Goal: Task Accomplishment & Management: Manage account settings

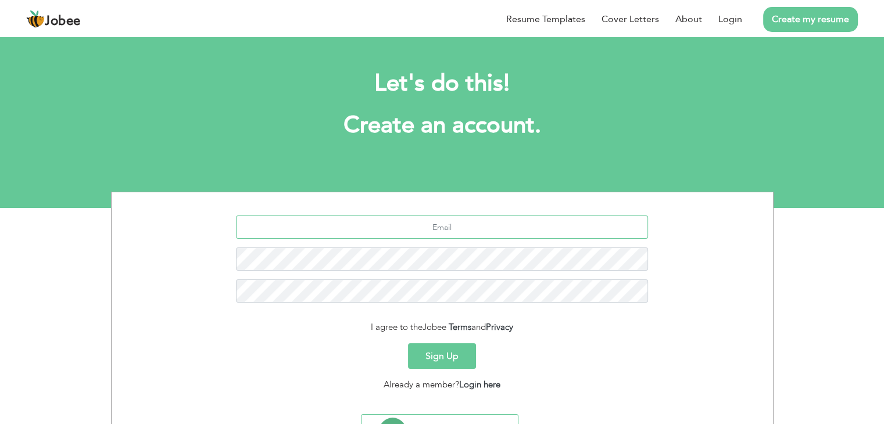
click at [426, 225] on input "text" at bounding box center [442, 227] width 412 height 23
type input "[EMAIL_ADDRESS][DOMAIN_NAME]"
click at [458, 347] on button "Sign Up" at bounding box center [442, 357] width 68 height 26
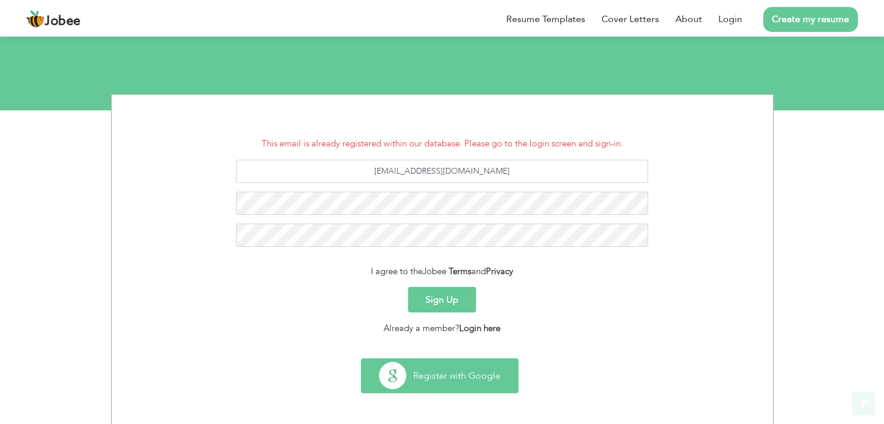
scroll to position [99, 0]
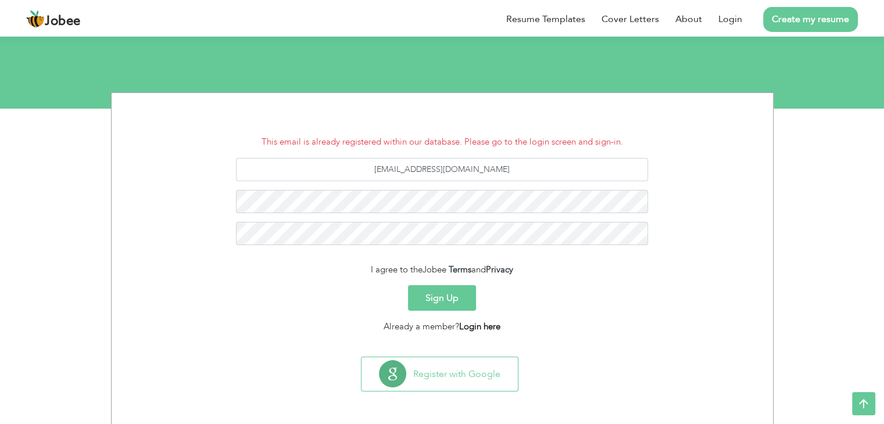
click at [477, 326] on link "Login here" at bounding box center [479, 327] width 41 height 12
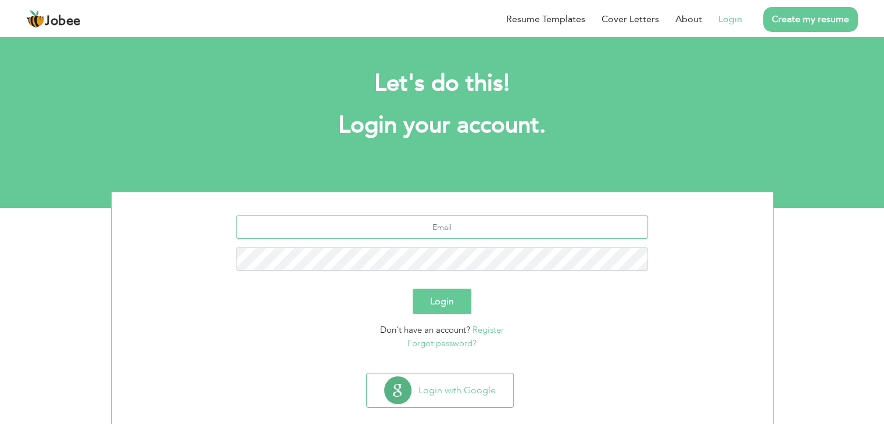
click at [360, 226] on input "text" at bounding box center [442, 227] width 412 height 23
type input "[EMAIL_ADDRESS][DOMAIN_NAME]"
click at [452, 303] on button "Login" at bounding box center [442, 302] width 59 height 26
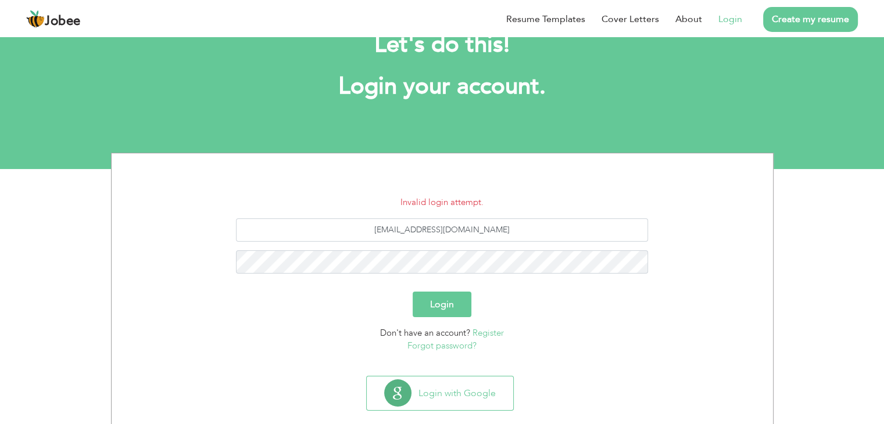
scroll to position [58, 0]
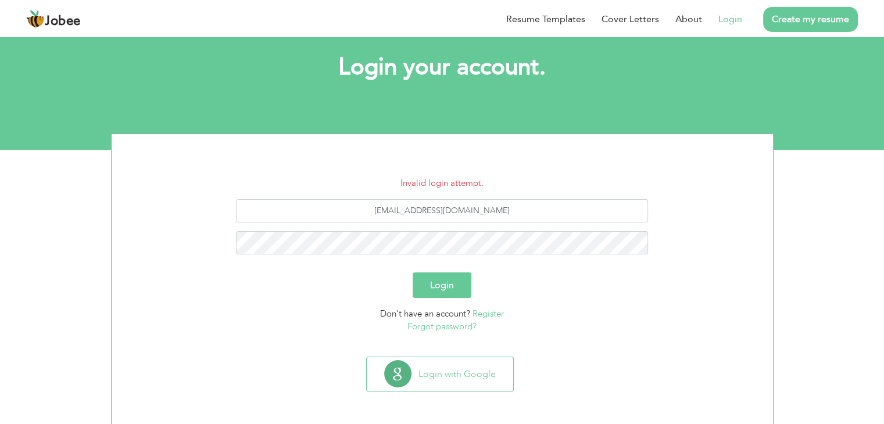
click at [448, 327] on link "Forgot password?" at bounding box center [441, 327] width 69 height 12
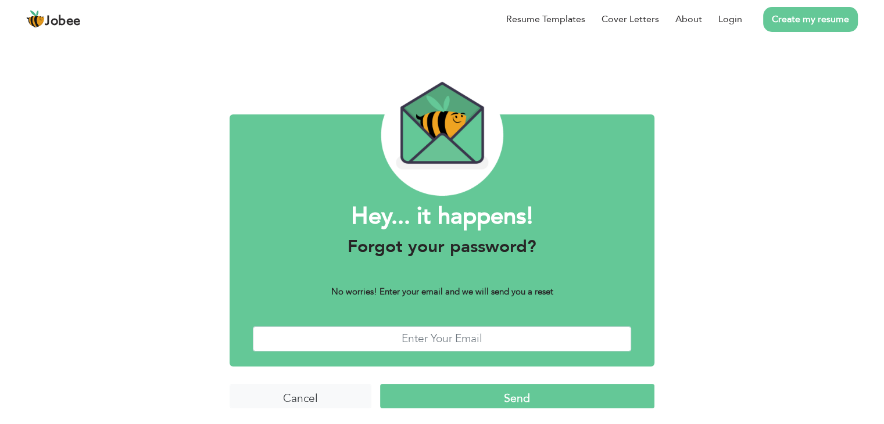
scroll to position [9, 0]
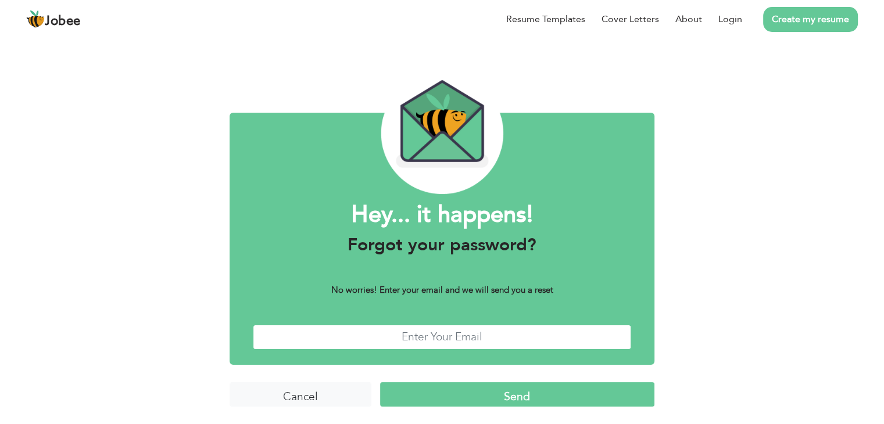
click at [446, 333] on input "text" at bounding box center [442, 337] width 378 height 25
type input "01.mmujeeb@gmail.com"
click at [470, 387] on input "Send" at bounding box center [517, 394] width 274 height 25
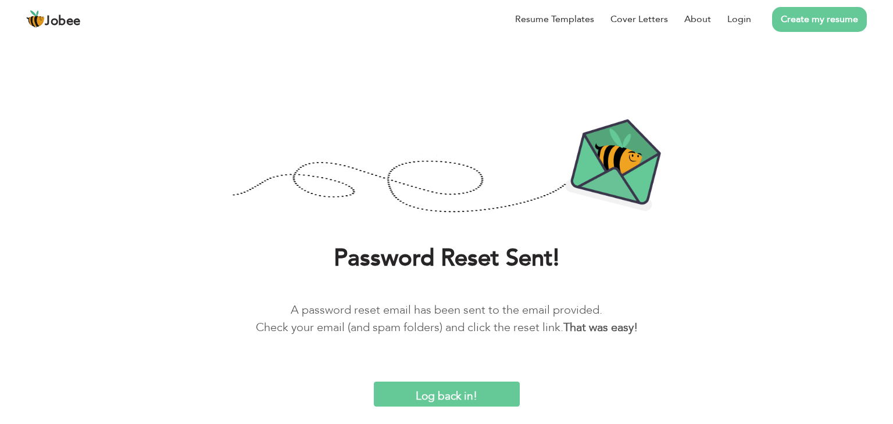
click at [482, 395] on input "Log back in!" at bounding box center [447, 394] width 146 height 25
click at [734, 26] on link "Login" at bounding box center [739, 19] width 24 height 14
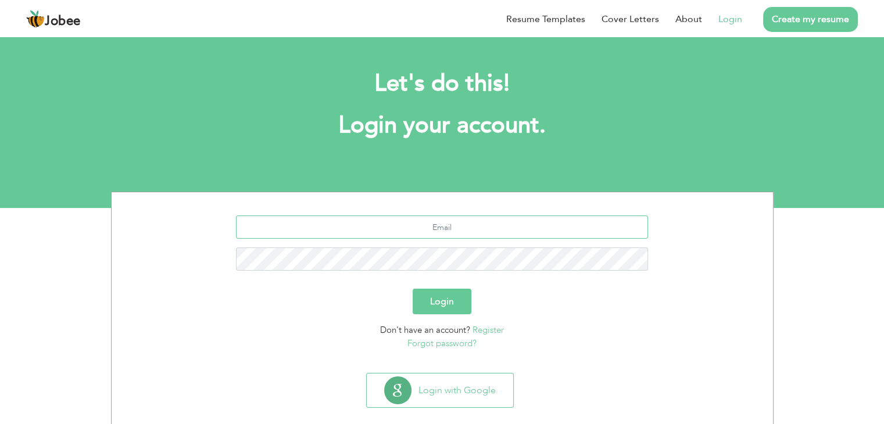
click at [412, 227] on input "text" at bounding box center [442, 227] width 412 height 23
type input "01.mmujeeb@gmail.com"
click at [433, 298] on button "Login" at bounding box center [442, 302] width 59 height 26
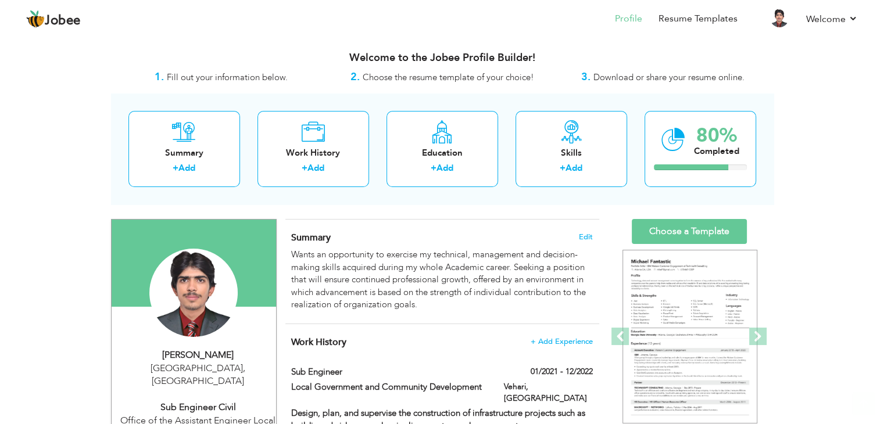
scroll to position [58, 0]
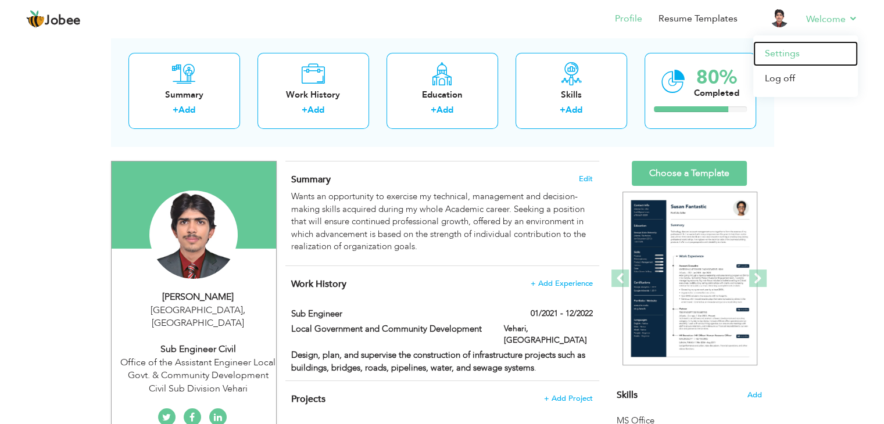
click at [791, 52] on link "Settings" at bounding box center [805, 53] width 105 height 25
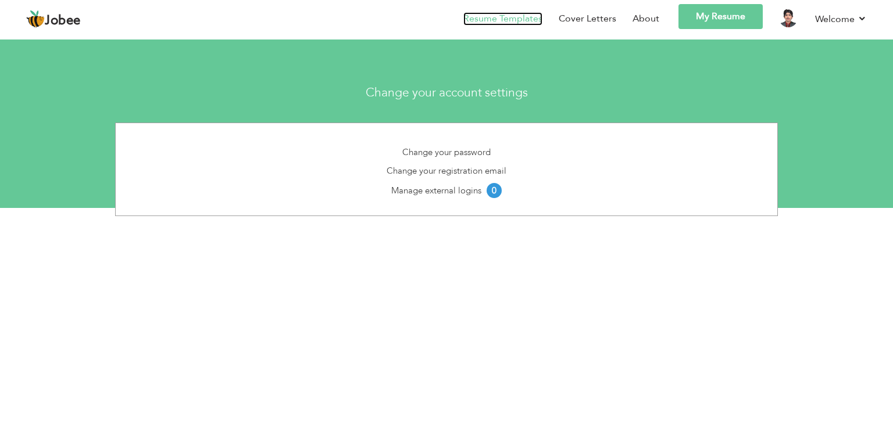
click at [507, 14] on link "Resume Templates" at bounding box center [502, 18] width 79 height 13
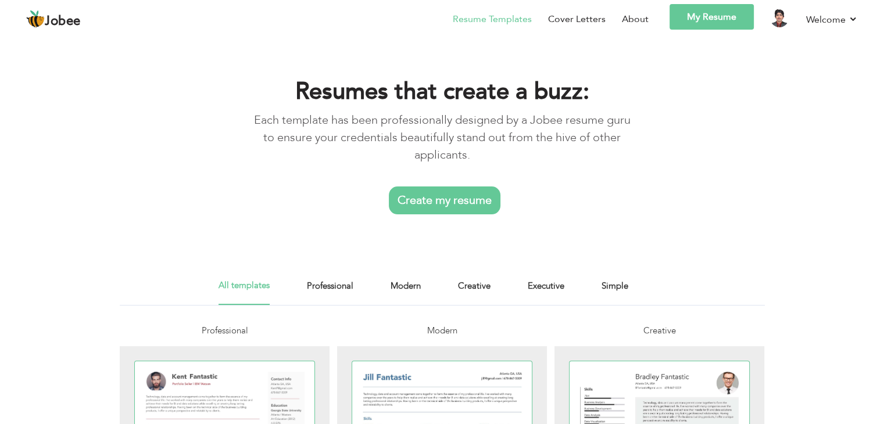
click at [434, 201] on link "Create my resume" at bounding box center [445, 201] width 112 height 28
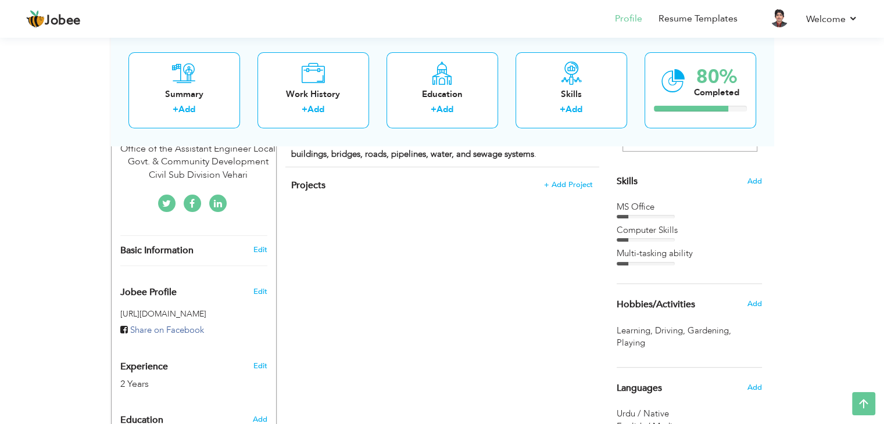
scroll to position [210, 0]
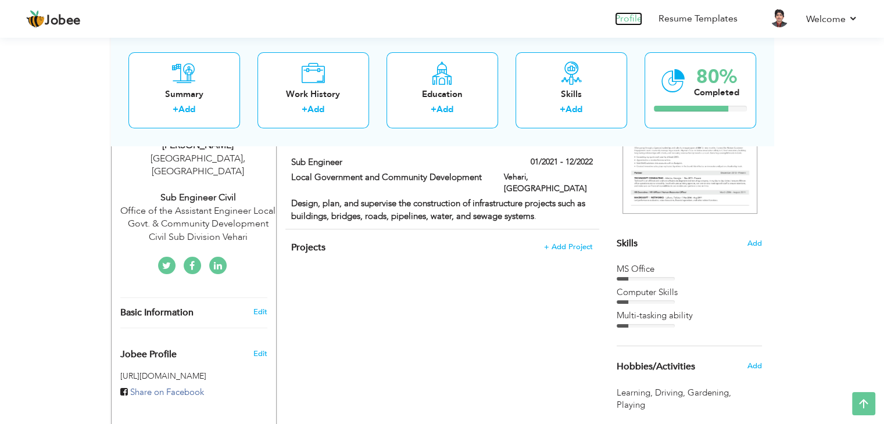
click at [630, 22] on link "Profile" at bounding box center [628, 18] width 27 height 13
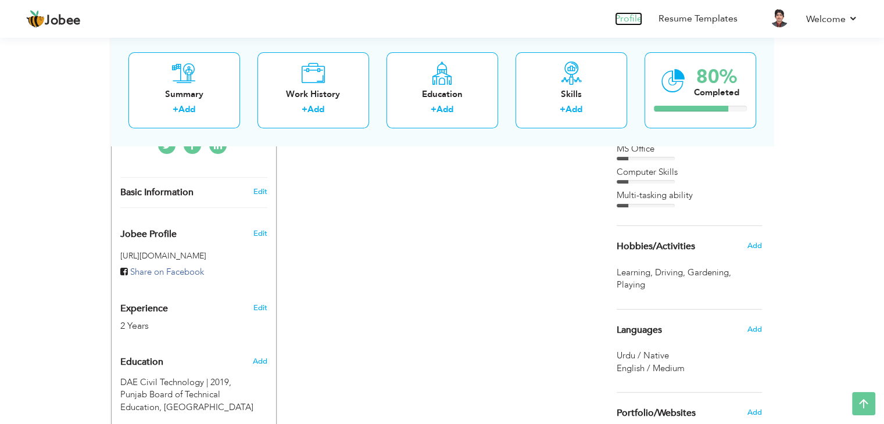
scroll to position [105, 0]
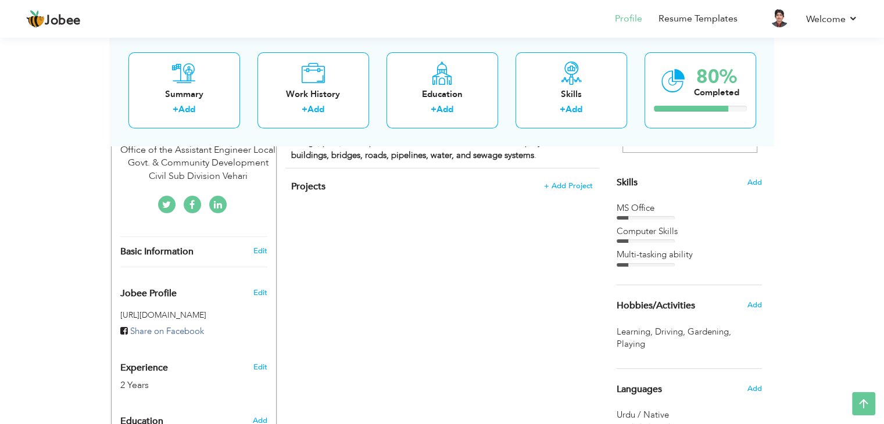
scroll to position [291, 0]
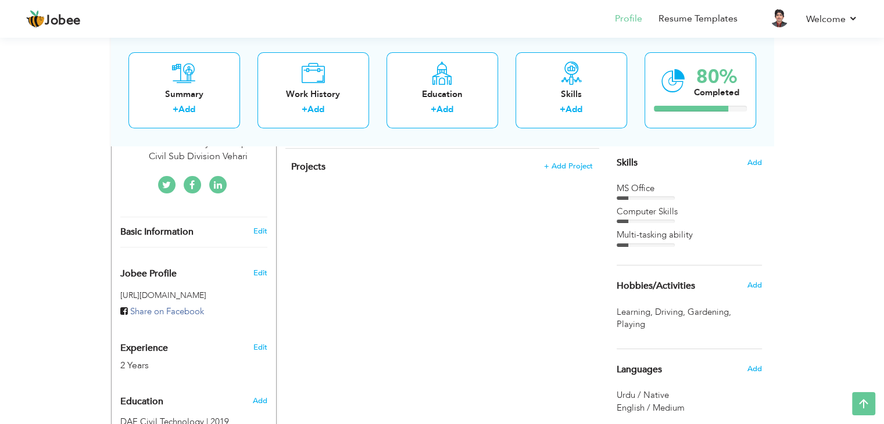
click at [262, 264] on div "Edit" at bounding box center [261, 270] width 27 height 28
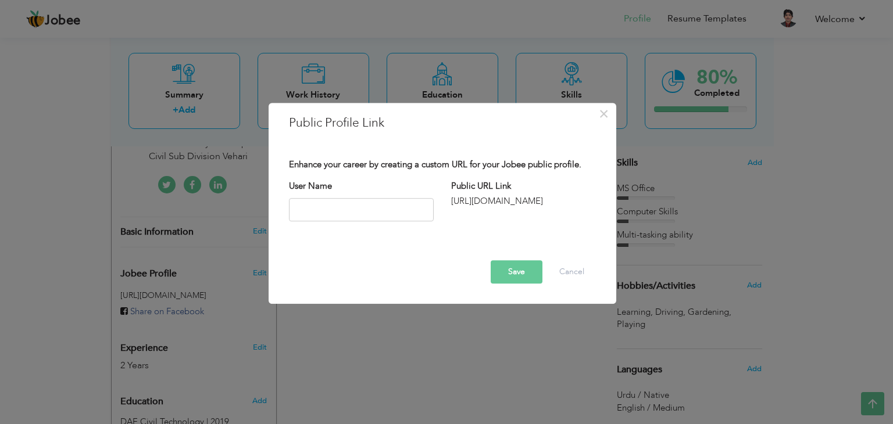
click at [542, 198] on div "[URL][DOMAIN_NAME]" at bounding box center [523, 201] width 145 height 12
click at [602, 110] on span "×" at bounding box center [604, 113] width 10 height 21
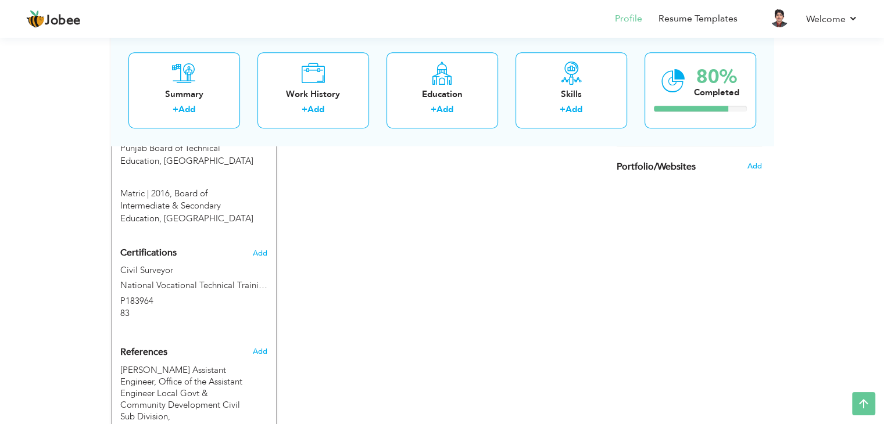
scroll to position [581, 0]
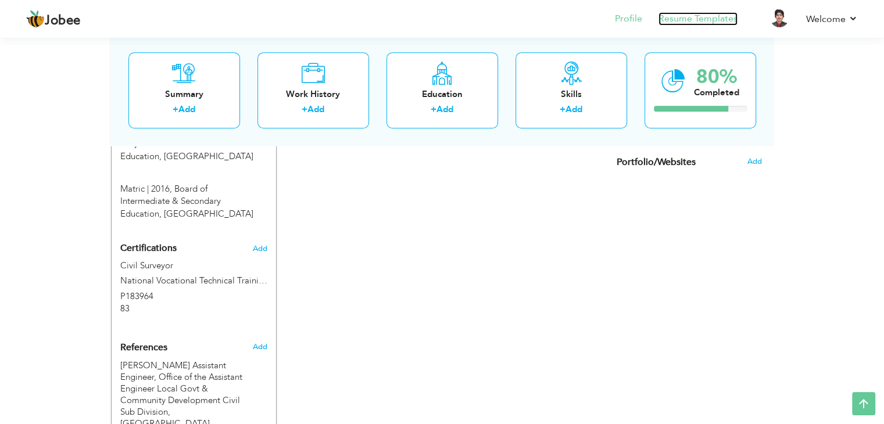
click at [679, 23] on link "Resume Templates" at bounding box center [698, 18] width 79 height 13
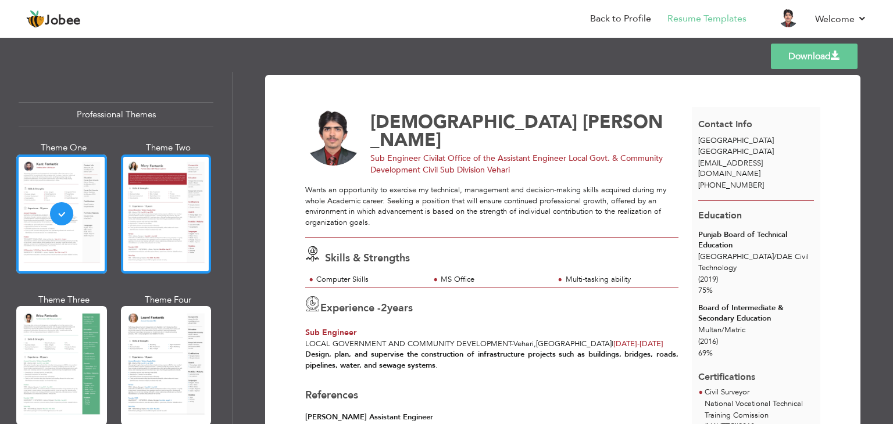
click at [160, 191] on div at bounding box center [166, 214] width 91 height 119
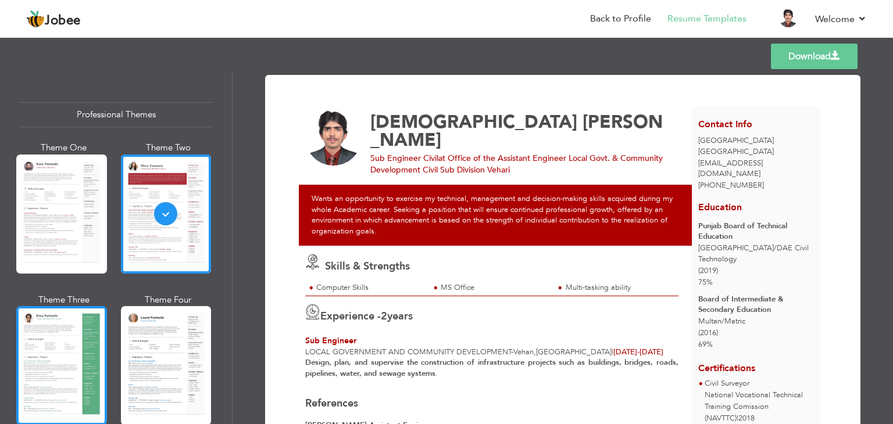
click at [62, 342] on div at bounding box center [61, 365] width 91 height 119
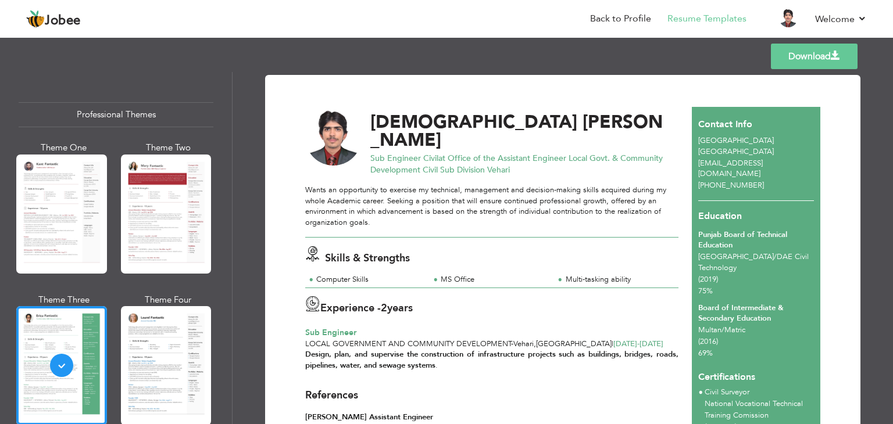
click at [159, 361] on div at bounding box center [166, 365] width 91 height 119
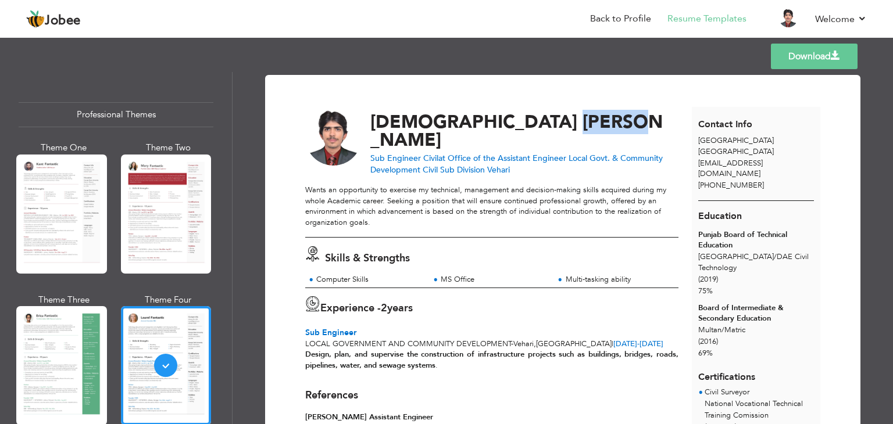
drag, startPoint x: 535, startPoint y: 119, endPoint x: 478, endPoint y: 124, distance: 57.2
click at [478, 124] on span "Mujeeb" at bounding box center [516, 131] width 292 height 42
click at [294, 47] on div "Templates Download" at bounding box center [446, 56] width 893 height 37
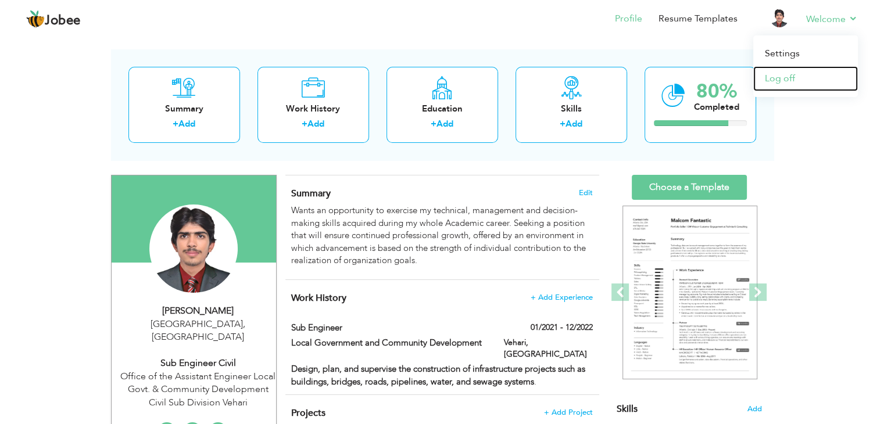
click at [799, 75] on link "Log off" at bounding box center [805, 78] width 105 height 25
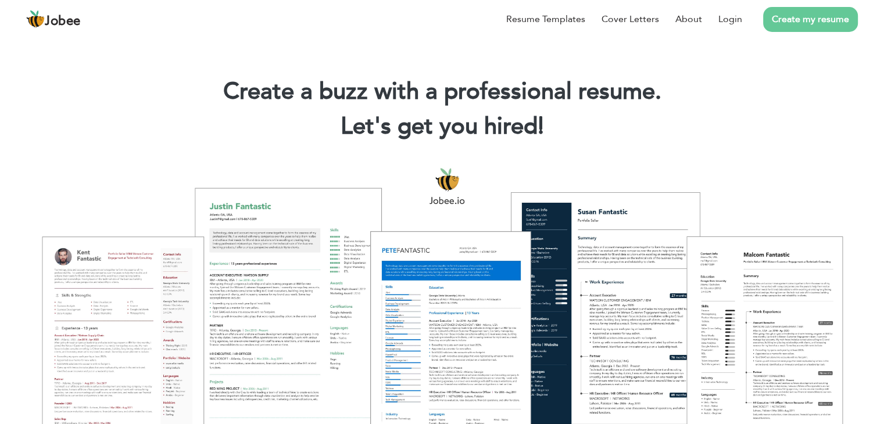
click at [788, 22] on link "Create my resume" at bounding box center [810, 19] width 95 height 25
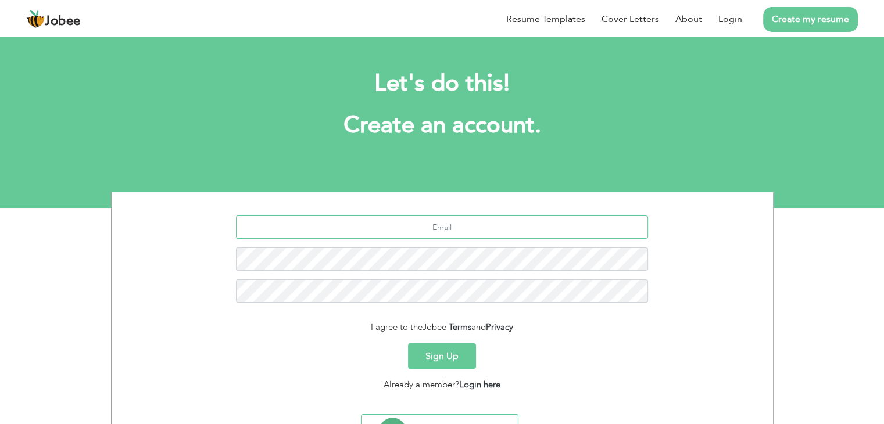
click at [353, 228] on input "text" at bounding box center [442, 227] width 412 height 23
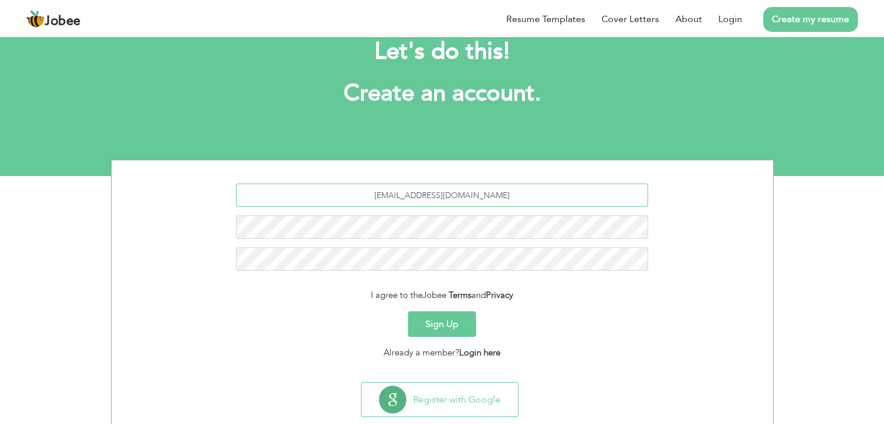
scroll to position [58, 0]
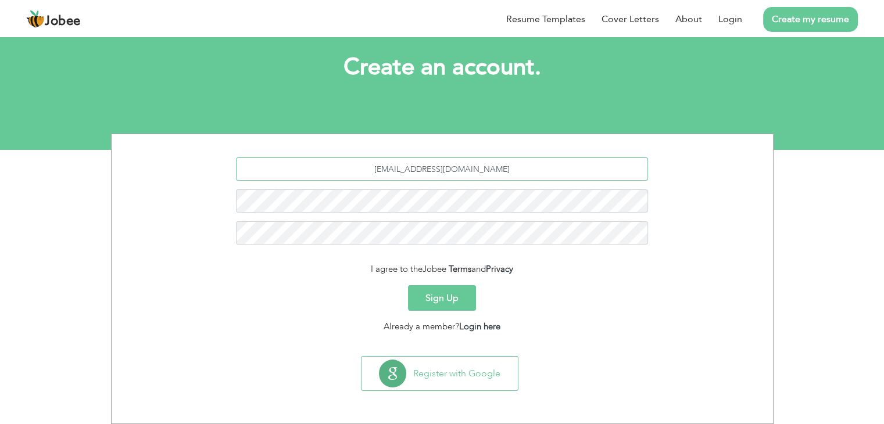
type input "sameerrafiq007@gmail.com"
click at [471, 296] on button "Sign Up" at bounding box center [442, 298] width 68 height 26
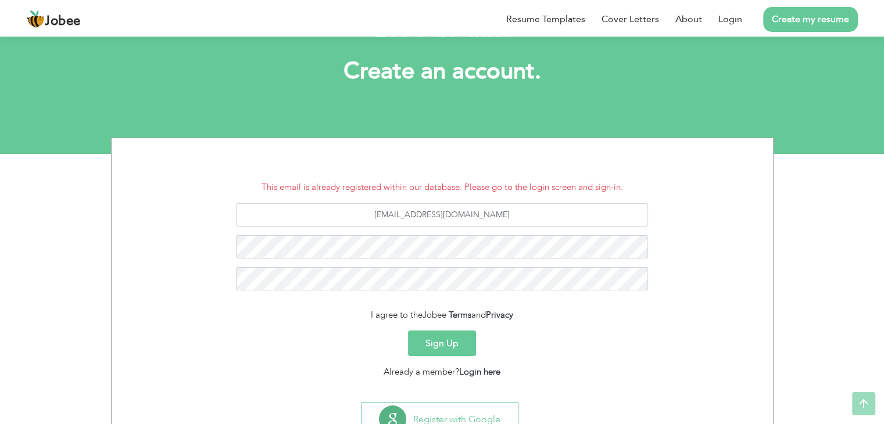
scroll to position [41, 0]
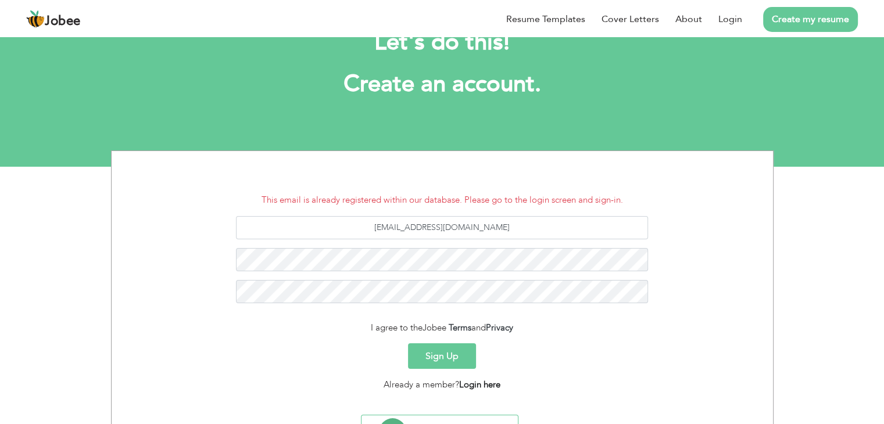
click at [473, 384] on link "Login here" at bounding box center [479, 385] width 41 height 12
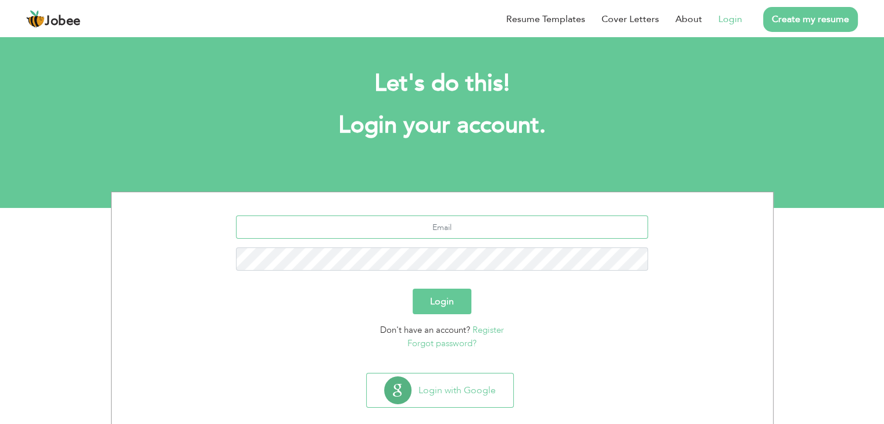
click at [427, 218] on input "text" at bounding box center [442, 227] width 412 height 23
type input "[EMAIL_ADDRESS][DOMAIN_NAME]"
click at [451, 292] on button "Login" at bounding box center [442, 302] width 59 height 26
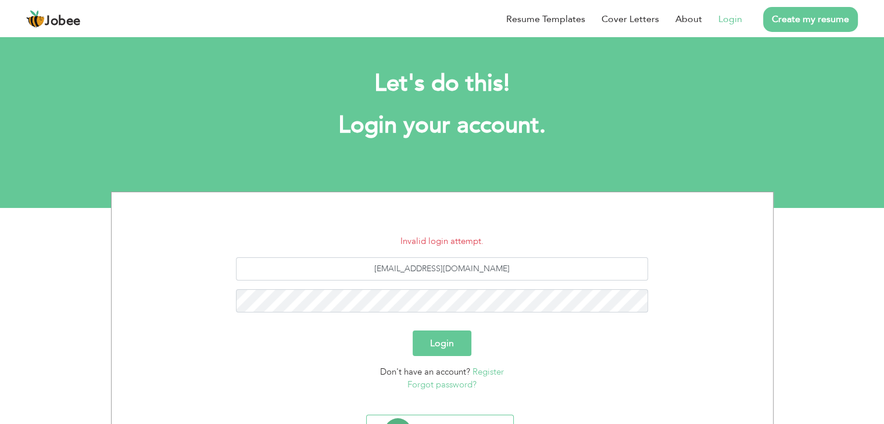
click at [446, 387] on link "Forgot password?" at bounding box center [441, 385] width 69 height 12
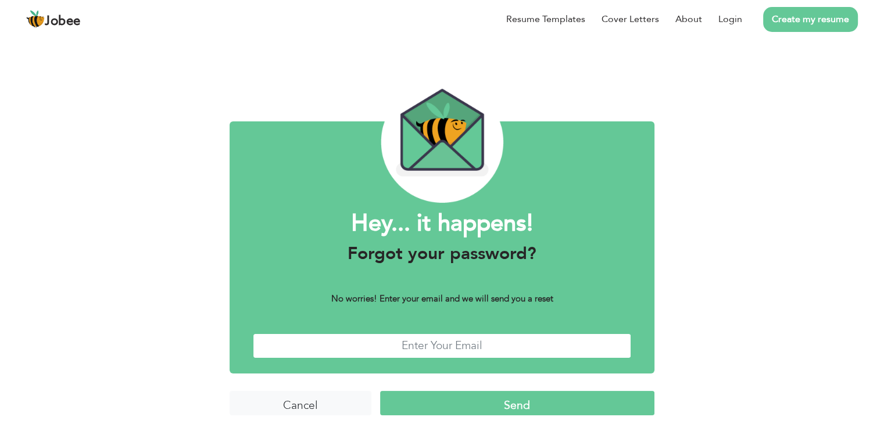
click at [483, 344] on input "text" at bounding box center [442, 346] width 378 height 25
type input "[EMAIL_ADDRESS][DOMAIN_NAME]"
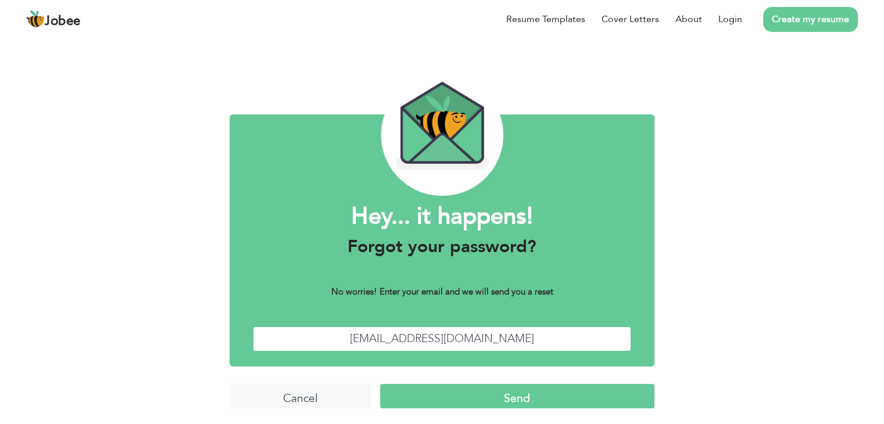
scroll to position [9, 0]
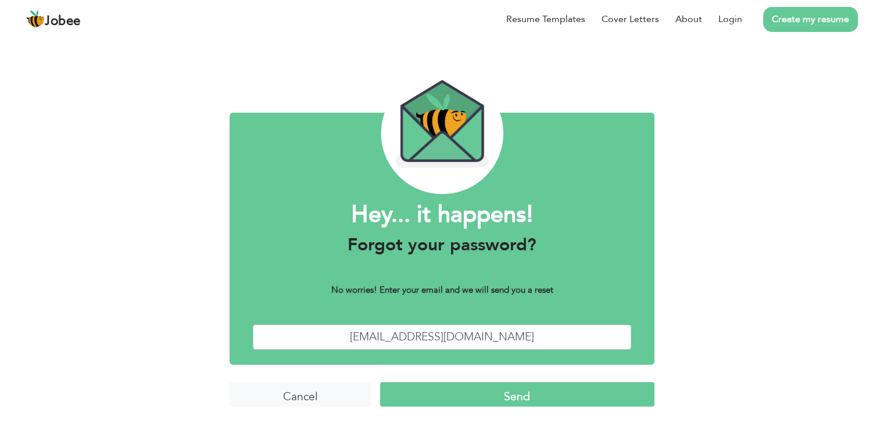
click at [516, 398] on input "Send" at bounding box center [517, 394] width 274 height 25
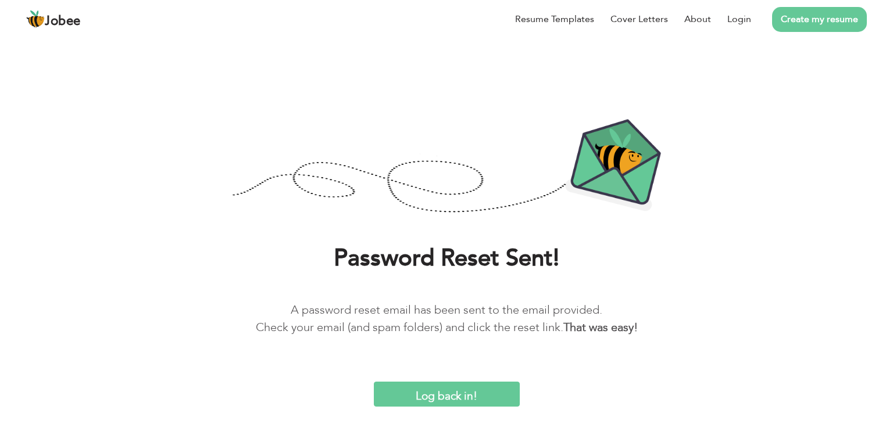
click at [465, 392] on input "Log back in!" at bounding box center [447, 394] width 146 height 25
